Goal: Check status: Check status

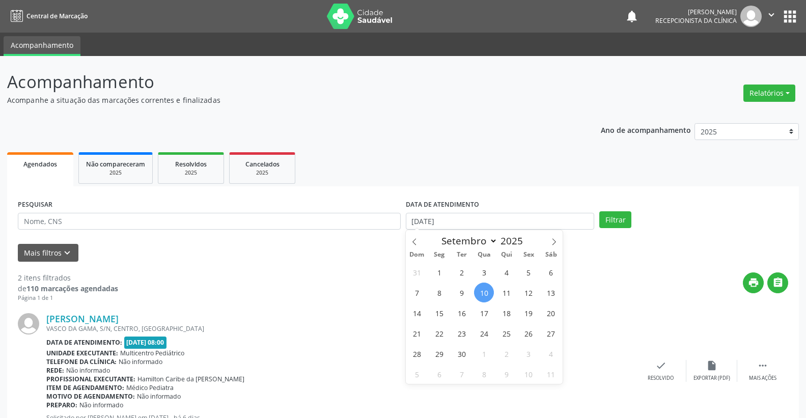
select select "8"
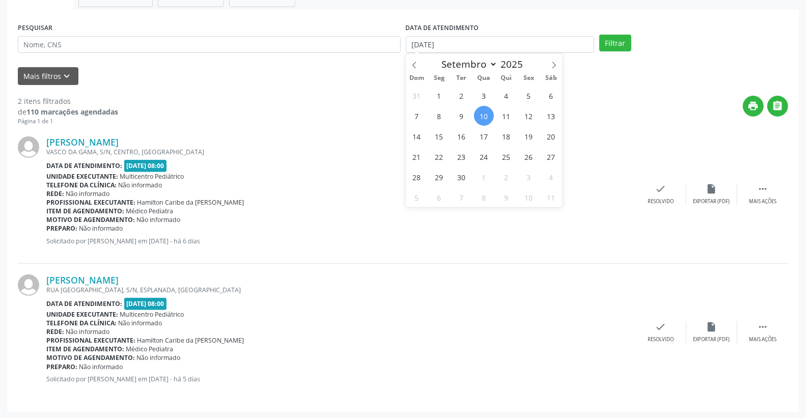
scroll to position [177, 0]
click at [536, 111] on span "12" at bounding box center [529, 116] width 20 height 20
type input "[DATE]"
click at [536, 111] on span "12" at bounding box center [529, 116] width 20 height 20
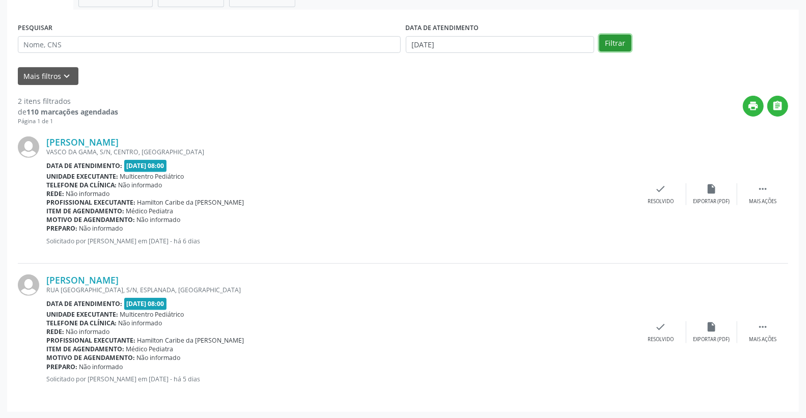
click at [620, 47] on button "Filtrar" at bounding box center [616, 43] width 32 height 17
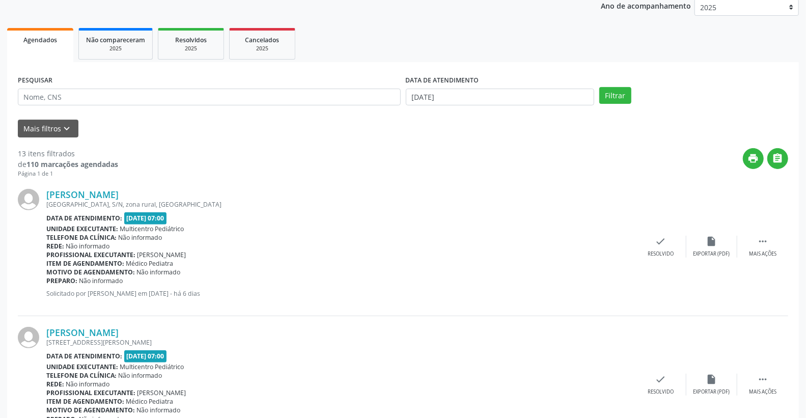
scroll to position [113, 0]
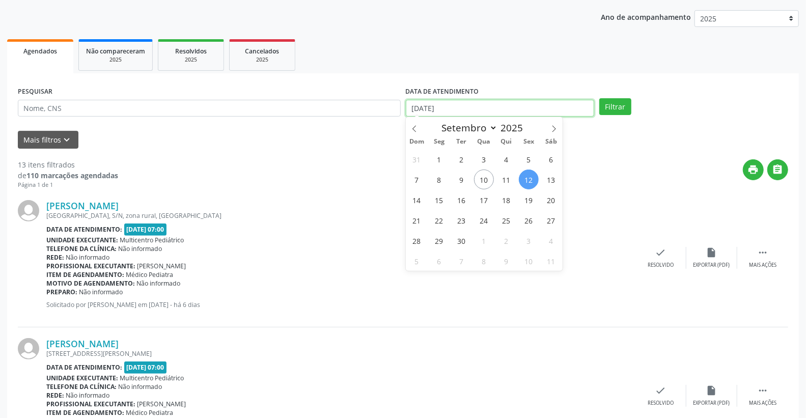
drag, startPoint x: 474, startPoint y: 111, endPoint x: 478, endPoint y: 102, distance: 8.9
click at [475, 110] on input "[DATE]" at bounding box center [500, 108] width 189 height 17
click at [532, 181] on span "12" at bounding box center [529, 180] width 20 height 20
type input "[DATE]"
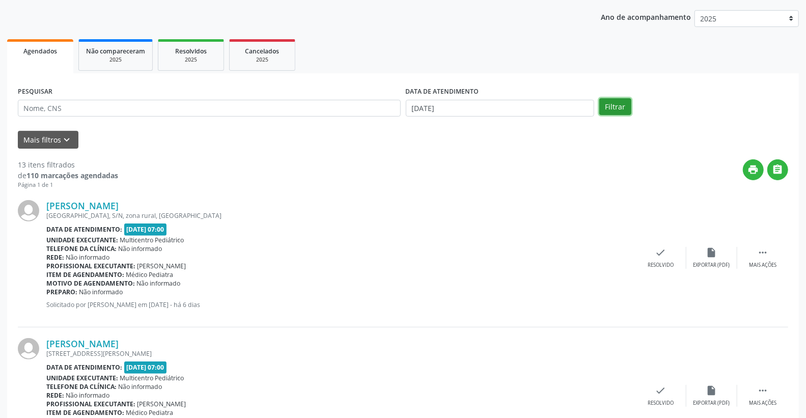
click at [624, 110] on button "Filtrar" at bounding box center [616, 106] width 32 height 17
click at [485, 113] on body "Central de Marcação notifications [PERSON_NAME] Recepcionista da clínica  Conf…" at bounding box center [403, 96] width 806 height 418
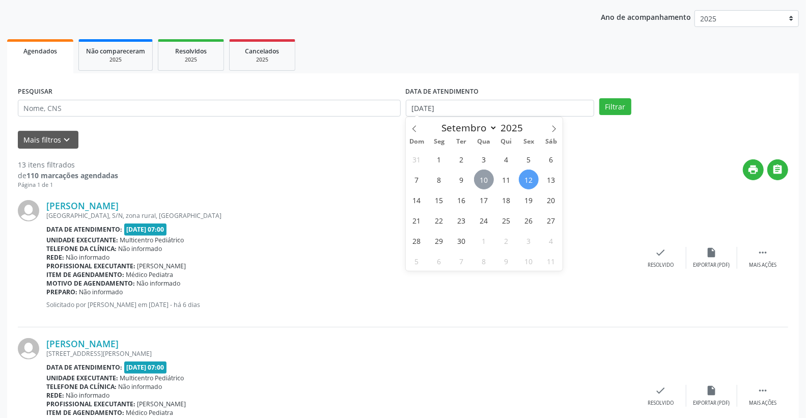
click at [484, 181] on span "10" at bounding box center [484, 180] width 20 height 20
type input "[DATE]"
click at [484, 181] on span "10" at bounding box center [484, 180] width 20 height 20
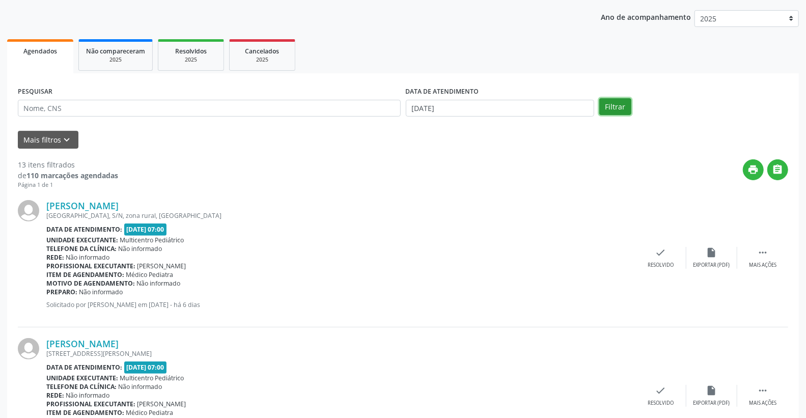
click at [614, 110] on button "Filtrar" at bounding box center [616, 106] width 32 height 17
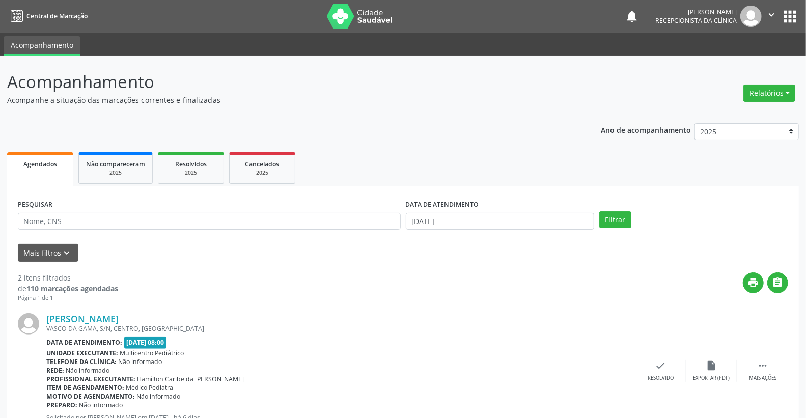
scroll to position [177, 0]
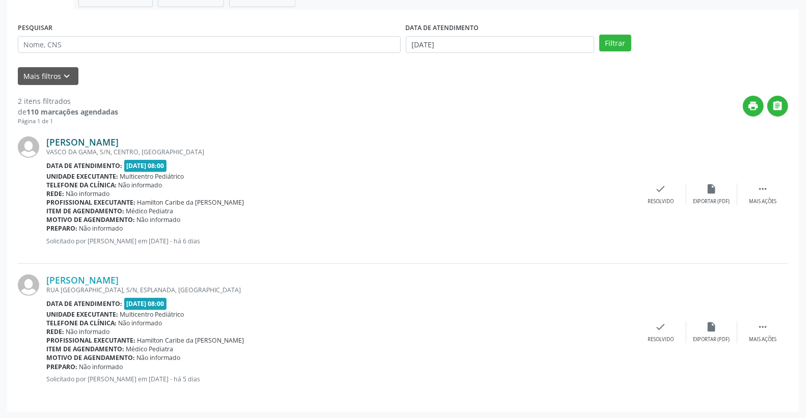
click at [87, 141] on link "[PERSON_NAME]" at bounding box center [82, 142] width 72 height 11
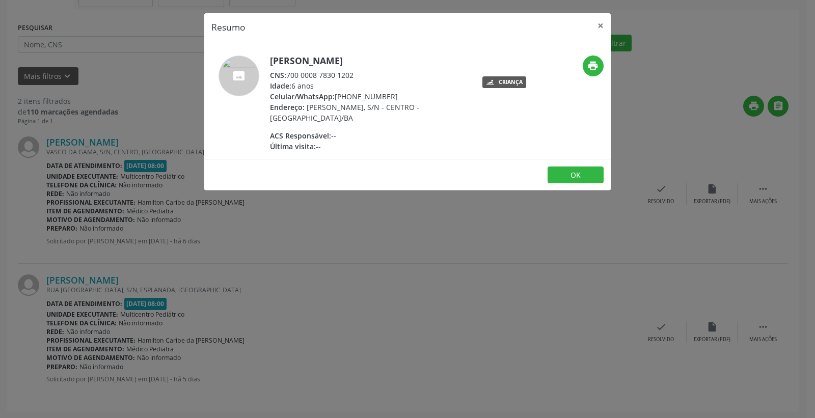
drag, startPoint x: 301, startPoint y: 68, endPoint x: 380, endPoint y: 75, distance: 79.3
click at [380, 75] on div "CNS: 700 0008 7830 1202" at bounding box center [369, 75] width 198 height 11
copy div "700 0008 7830 1202"
click at [426, 89] on div "Idade: 6 anos" at bounding box center [369, 85] width 198 height 11
drag, startPoint x: 287, startPoint y: 74, endPoint x: 389, endPoint y: 73, distance: 101.9
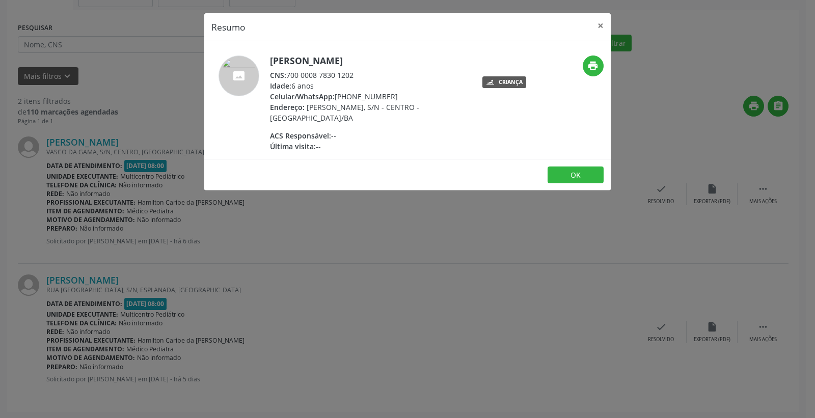
click at [389, 73] on div "CNS: 700 0008 7830 1202" at bounding box center [369, 75] width 198 height 11
copy div "700 0008 7830 1202"
click at [602, 19] on button "×" at bounding box center [600, 25] width 20 height 25
